Goal: Use online tool/utility: Utilize a website feature to perform a specific function

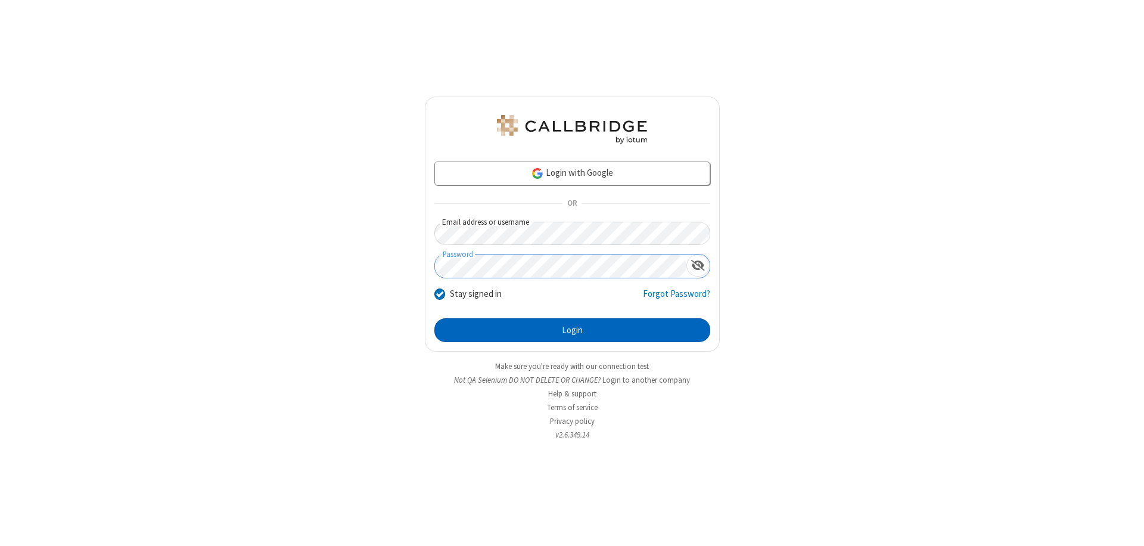
click at [572, 330] on button "Login" at bounding box center [572, 330] width 276 height 24
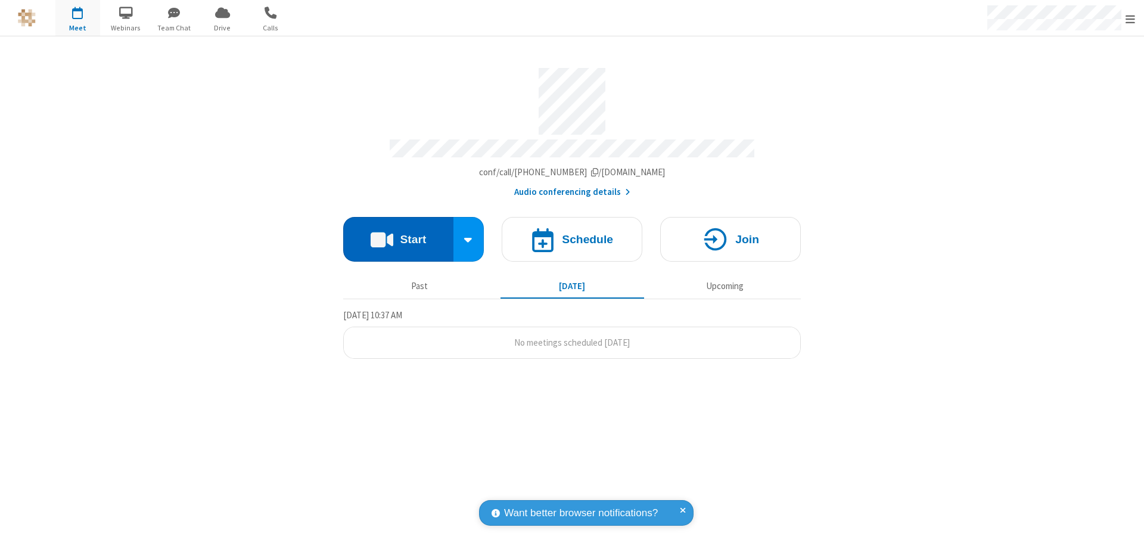
click at [398, 233] on button "Start" at bounding box center [398, 239] width 110 height 45
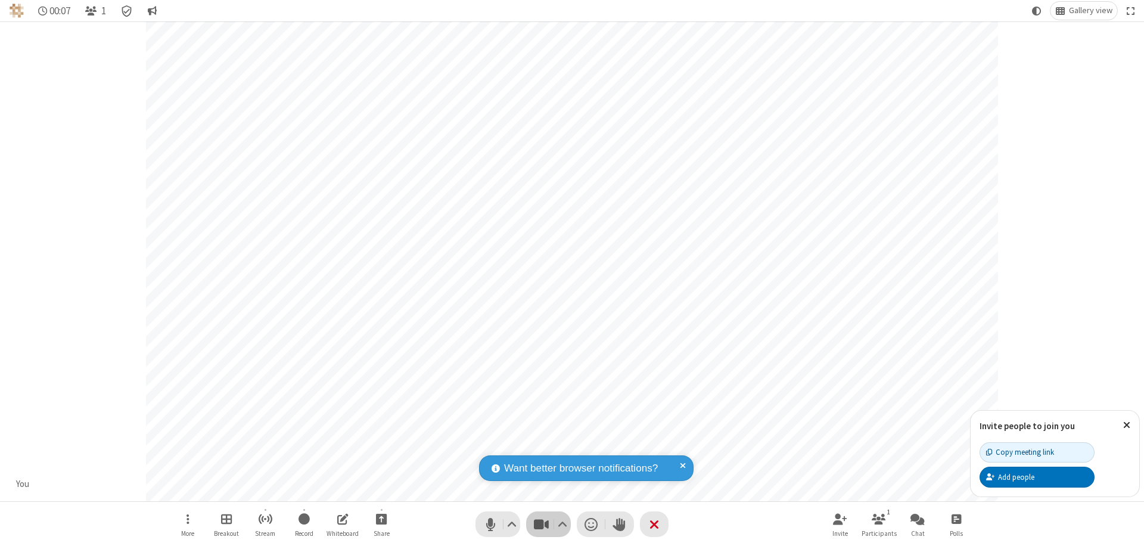
click at [541, 524] on span "Stop video (⌘+Shift+V)" at bounding box center [541, 523] width 18 height 17
click at [541, 524] on span "Start video (⌘+Shift+V)" at bounding box center [541, 523] width 18 height 17
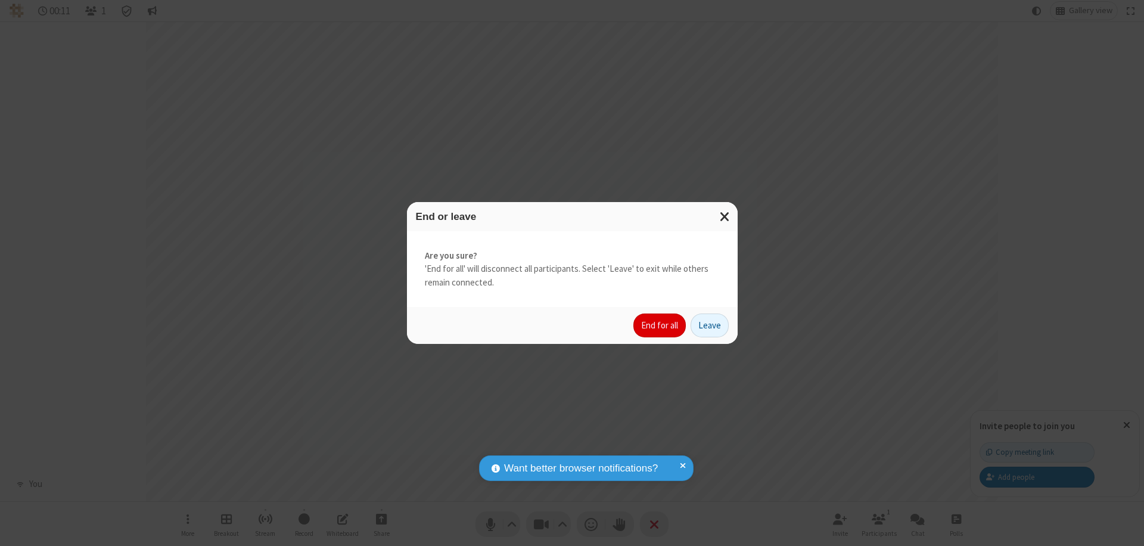
click at [660, 325] on button "End for all" at bounding box center [659, 325] width 52 height 24
